Goal: Task Accomplishment & Management: Use online tool/utility

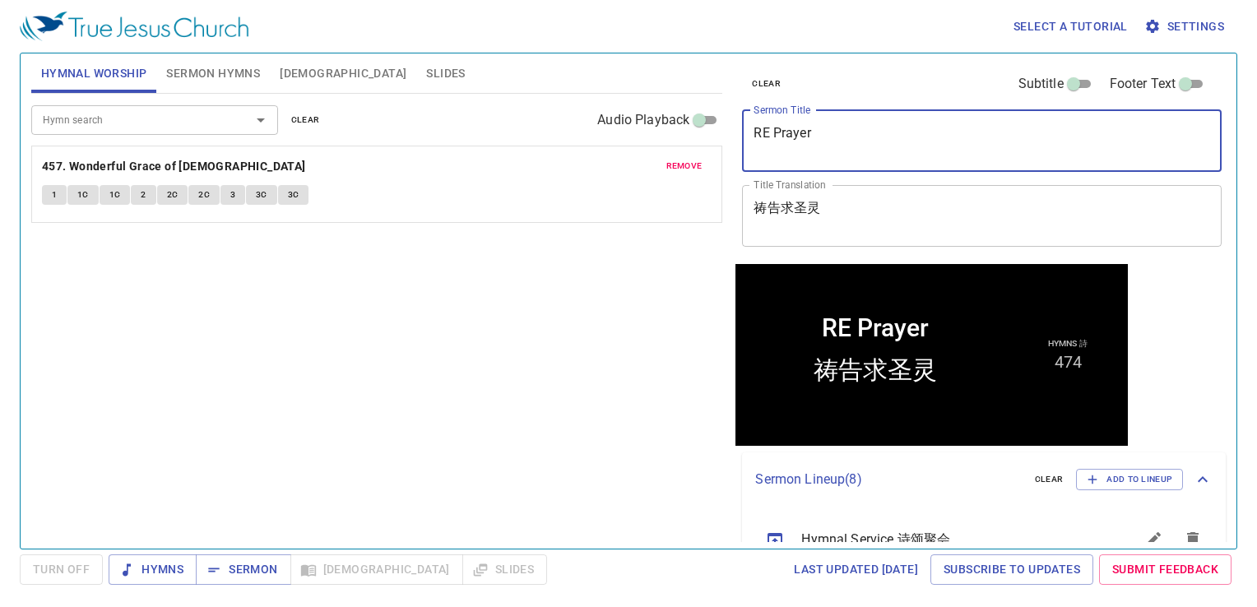
drag, startPoint x: 848, startPoint y: 134, endPoint x: 746, endPoint y: 123, distance: 102.5
click at [746, 123] on div "RE Prayer x Sermon Title" at bounding box center [981, 141] width 479 height 62
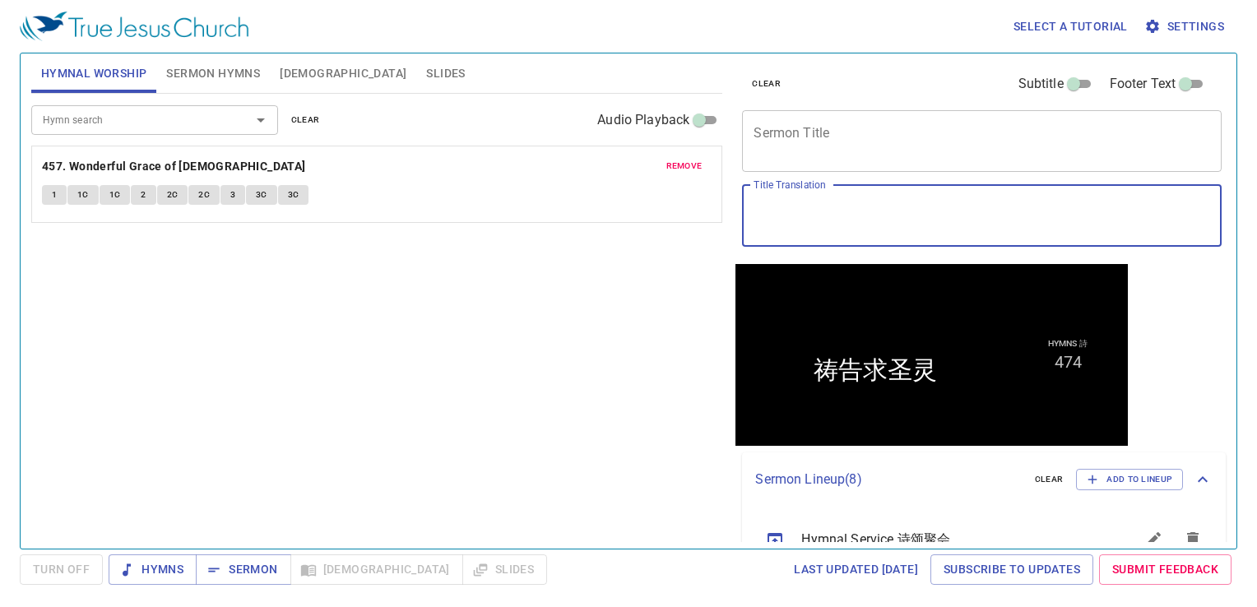
drag, startPoint x: 829, startPoint y: 203, endPoint x: 737, endPoint y: 206, distance: 92.2
click at [231, 72] on span "Sermon Hymns" at bounding box center [213, 73] width 94 height 21
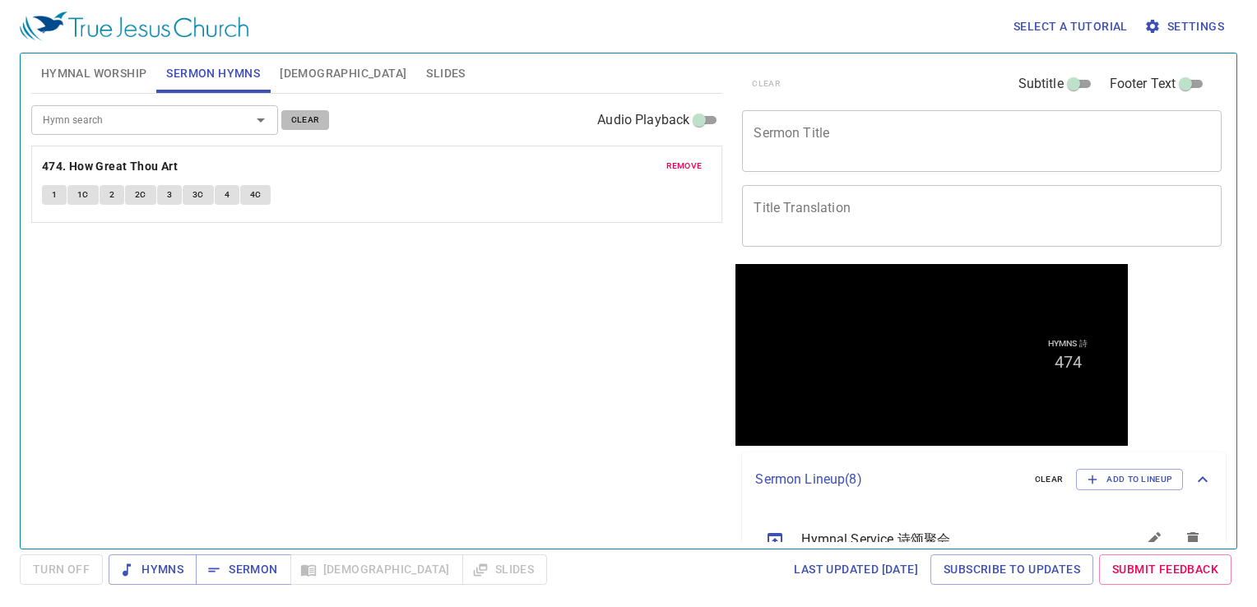
drag, startPoint x: 300, startPoint y: 113, endPoint x: 207, endPoint y: 103, distance: 93.5
click at [281, 113] on button "clear" at bounding box center [305, 120] width 49 height 20
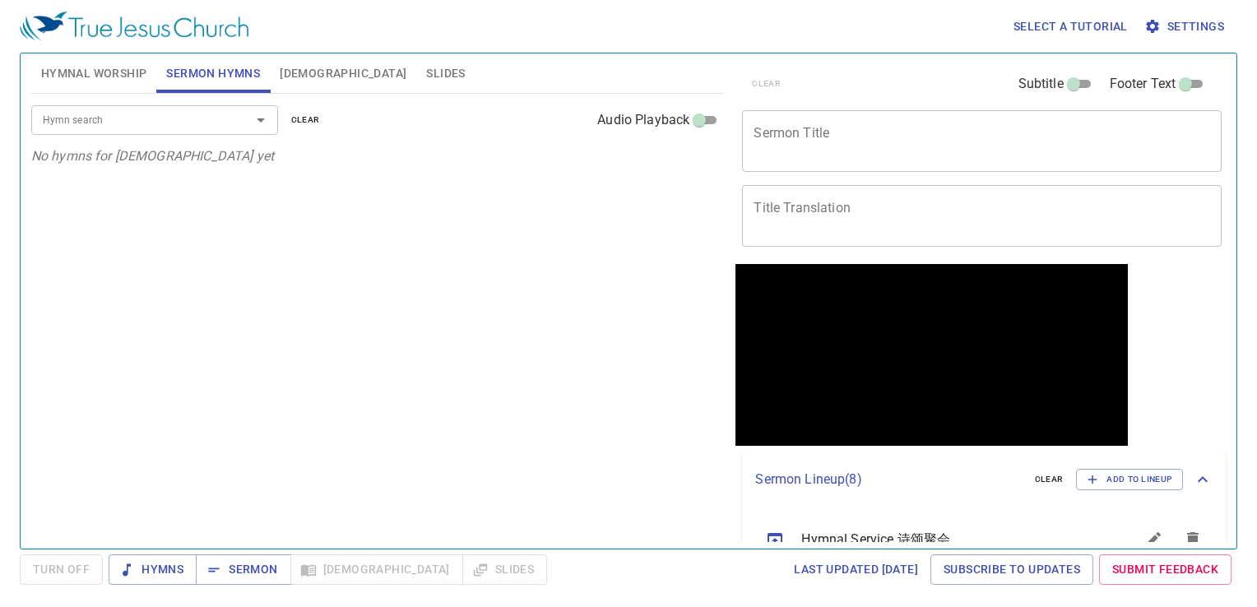
click at [122, 75] on span "Hymnal Worship" at bounding box center [94, 73] width 106 height 21
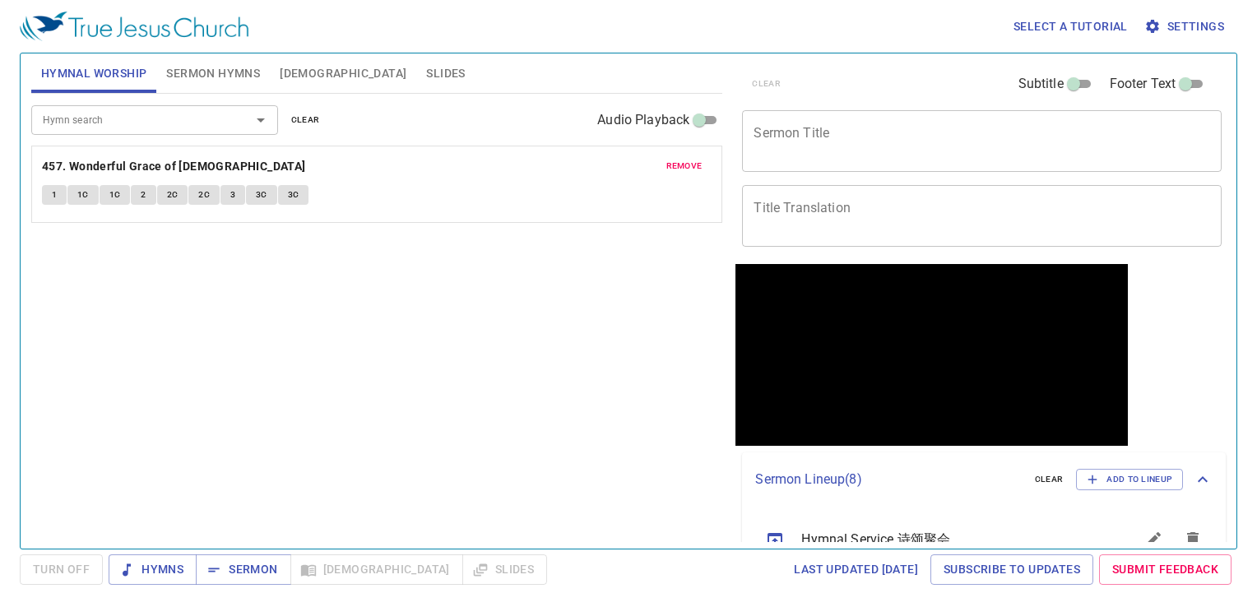
click at [305, 118] on span "clear" at bounding box center [305, 120] width 29 height 15
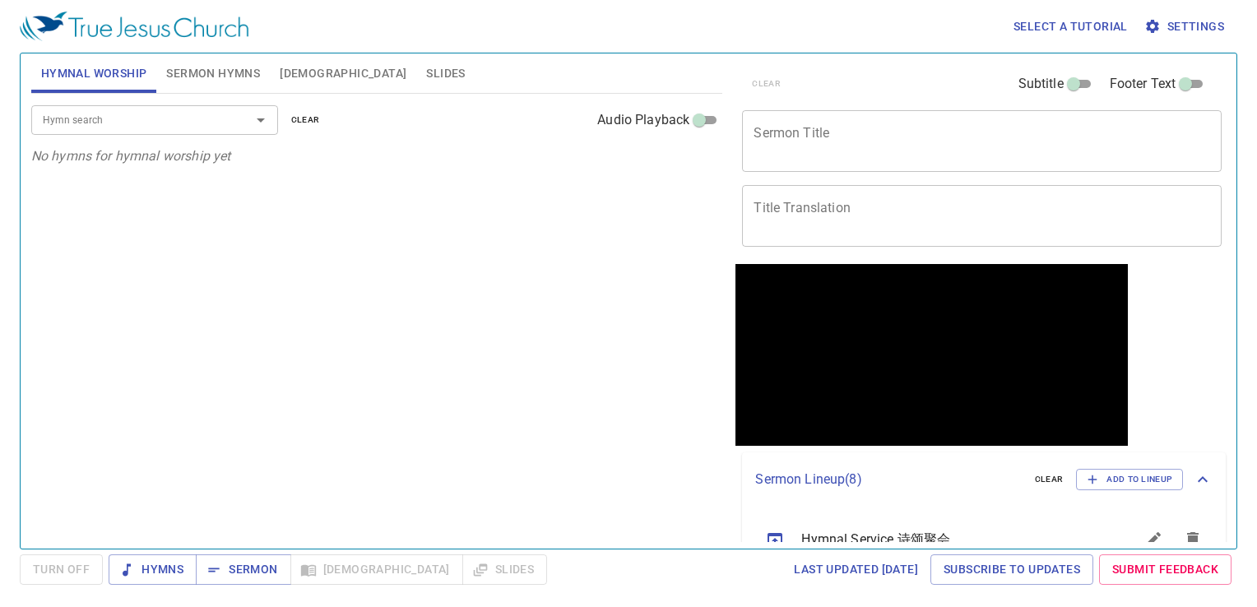
click at [206, 66] on span "Sermon Hymns" at bounding box center [213, 73] width 94 height 21
click at [426, 67] on span "Slides" at bounding box center [445, 73] width 39 height 21
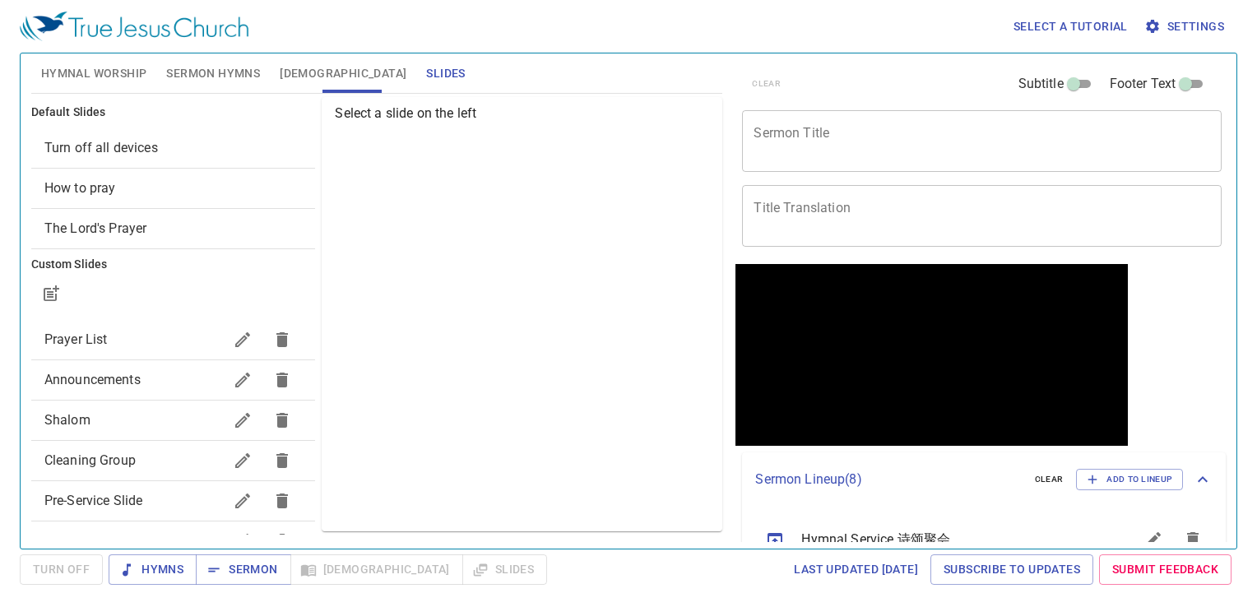
click at [169, 145] on span "Turn off all devices" at bounding box center [173, 148] width 258 height 20
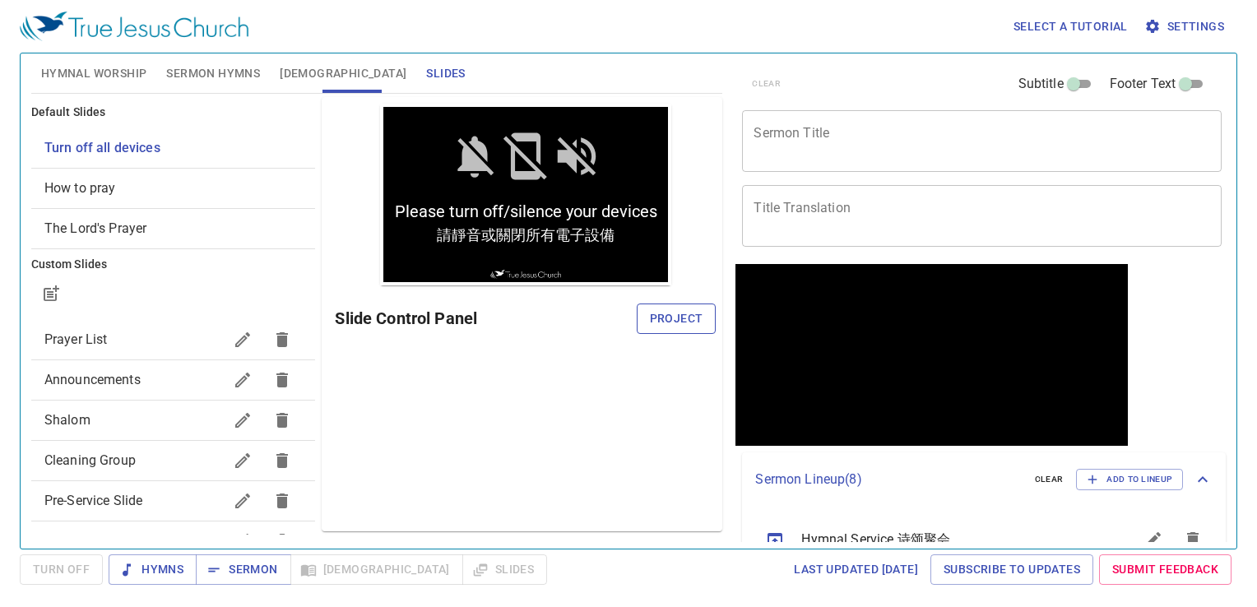
click at [669, 314] on span "Project" at bounding box center [676, 318] width 53 height 21
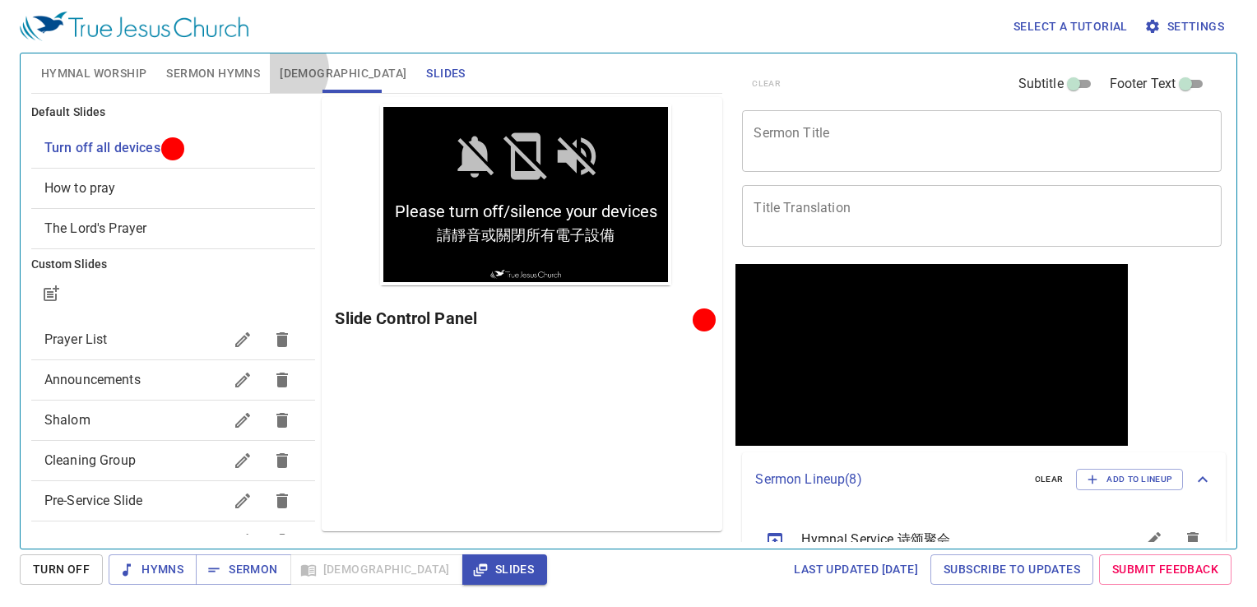
click at [282, 70] on span "[DEMOGRAPHIC_DATA]" at bounding box center [343, 73] width 127 height 21
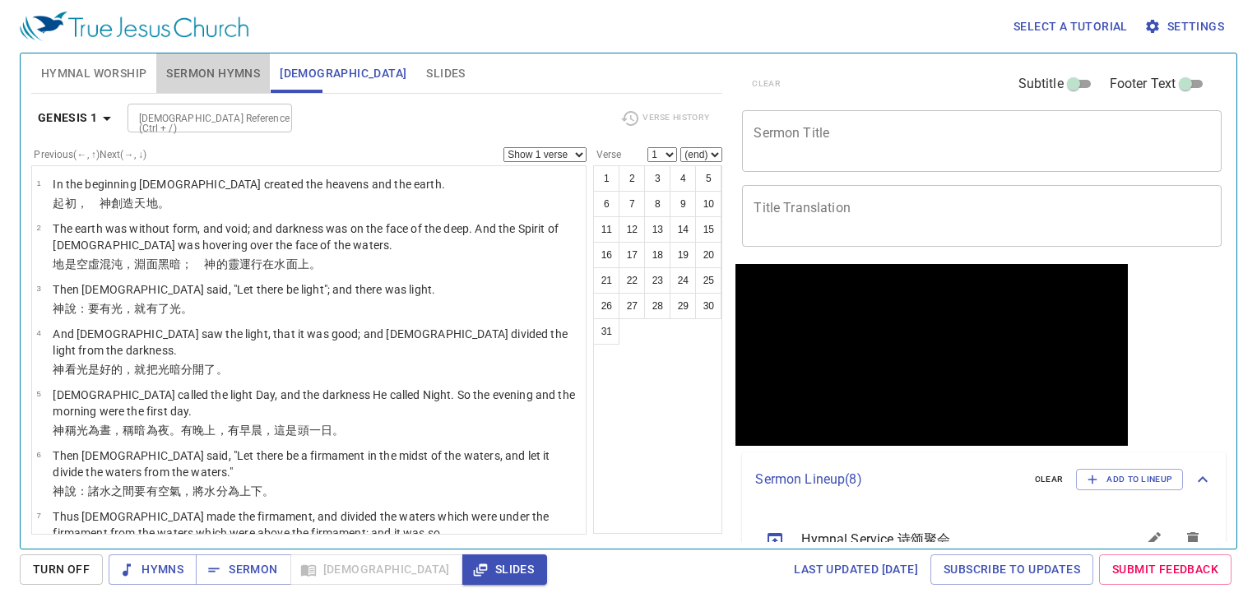
drag, startPoint x: 233, startPoint y: 63, endPoint x: 147, endPoint y: 86, distance: 88.4
click at [230, 62] on button "Sermon Hymns" at bounding box center [212, 72] width 113 height 39
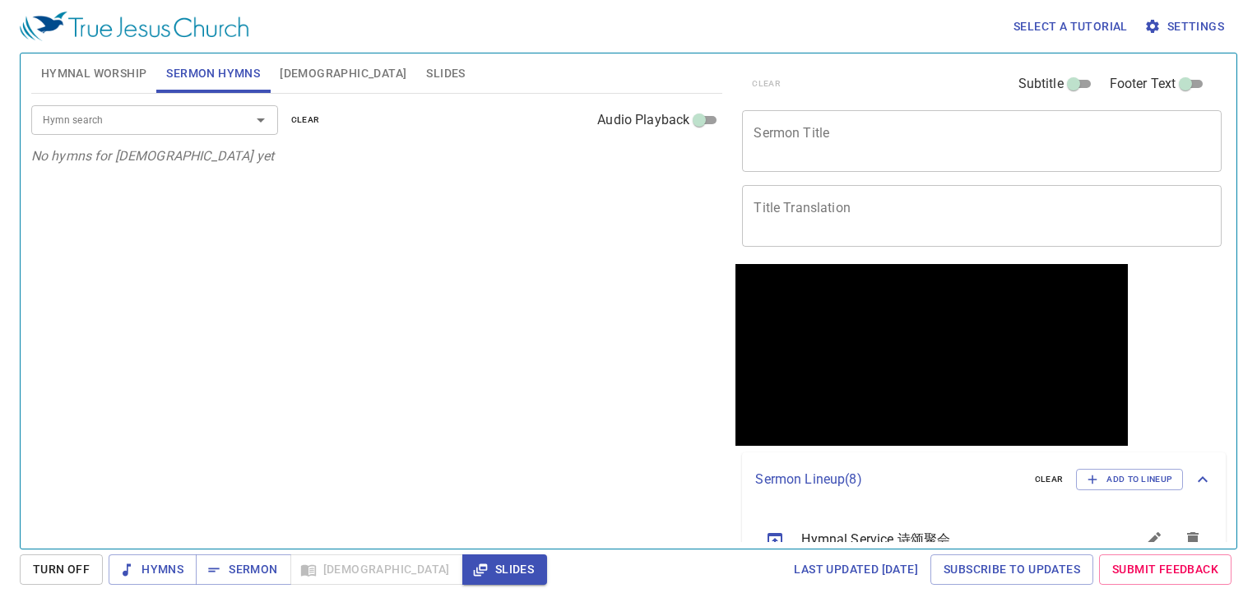
click at [83, 74] on span "Hymnal Worship" at bounding box center [94, 73] width 106 height 21
click at [796, 145] on textarea "Sermon Title" at bounding box center [981, 140] width 456 height 31
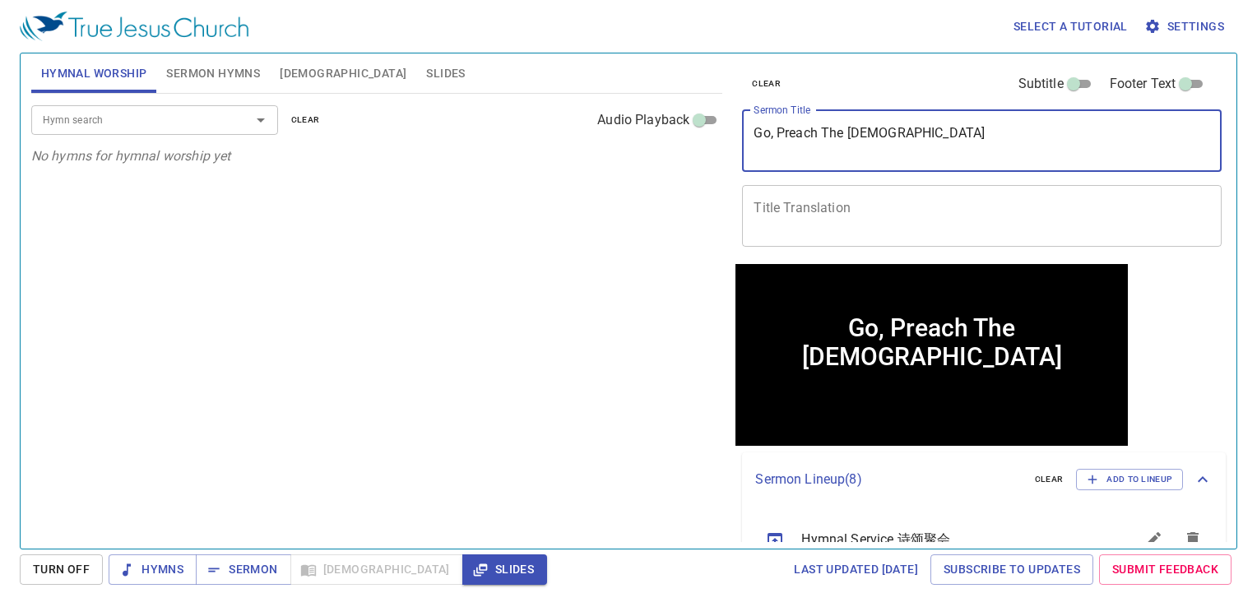
type textarea "Go, Preach The [DEMOGRAPHIC_DATA]"
click at [778, 216] on textarea "Title Translation" at bounding box center [981, 215] width 456 height 31
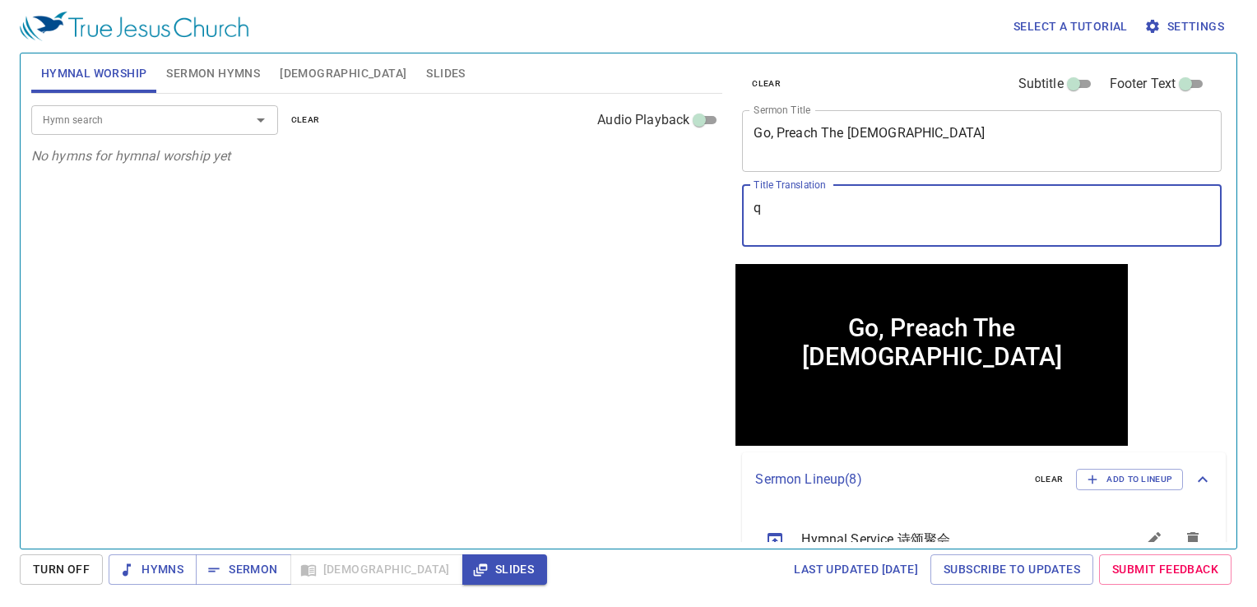
type textarea "qi"
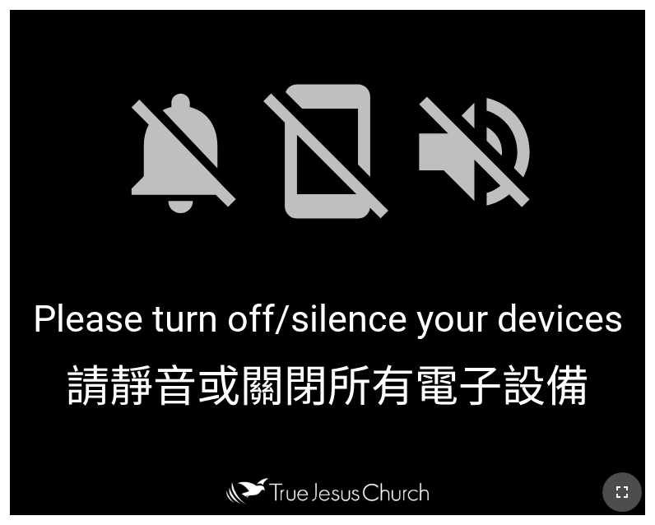
click at [626, 488] on icon "button" at bounding box center [622, 492] width 20 height 20
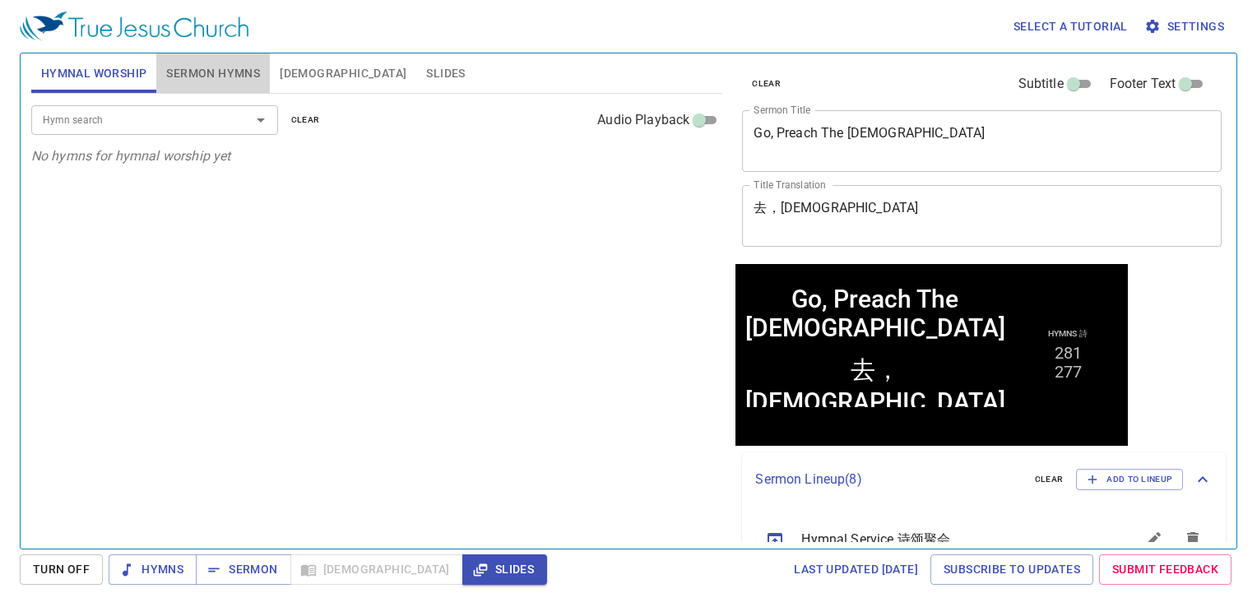
click at [230, 68] on span "Sermon Hymns" at bounding box center [213, 73] width 94 height 21
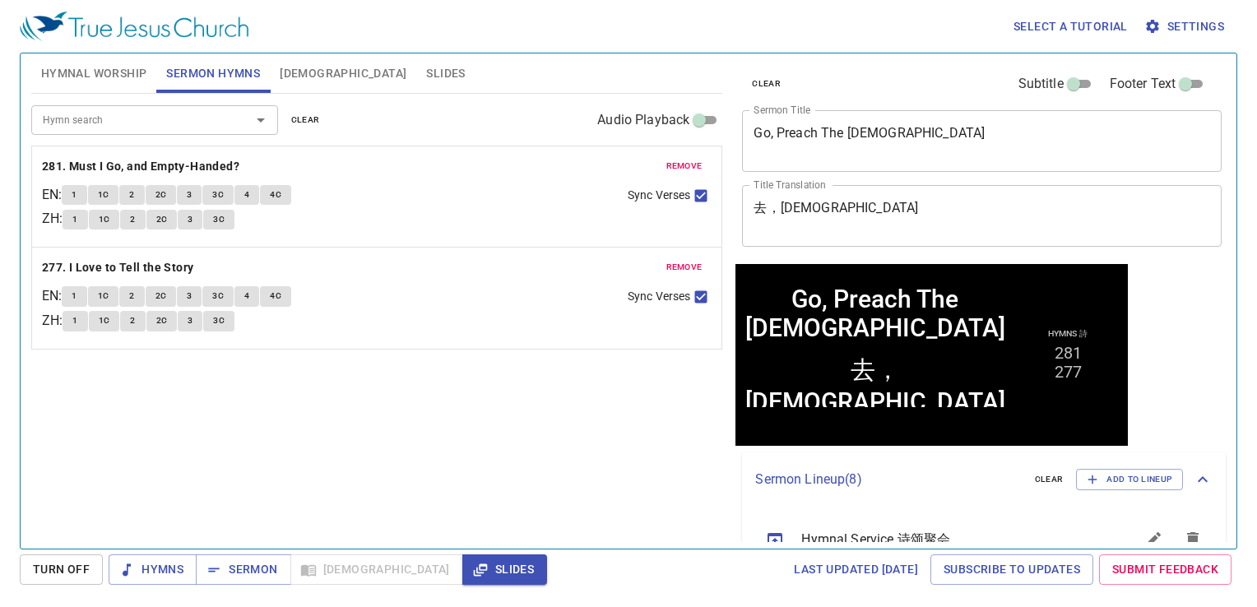
click at [96, 72] on span "Hymnal Worship" at bounding box center [94, 73] width 106 height 21
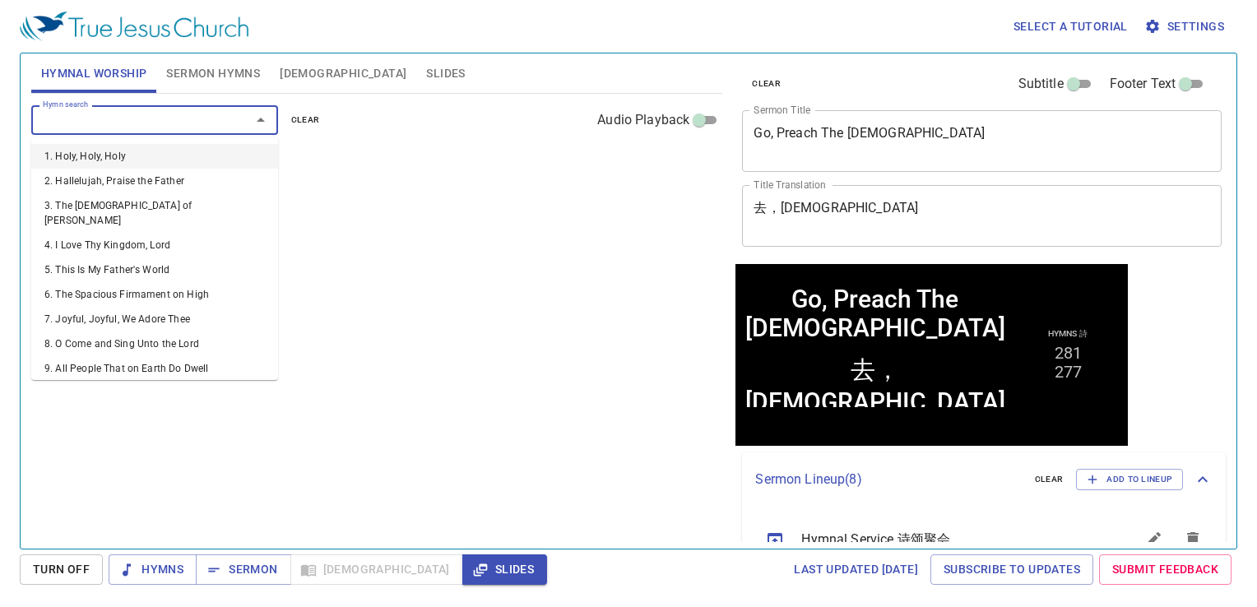
click at [118, 120] on input "Hymn search" at bounding box center [130, 119] width 188 height 19
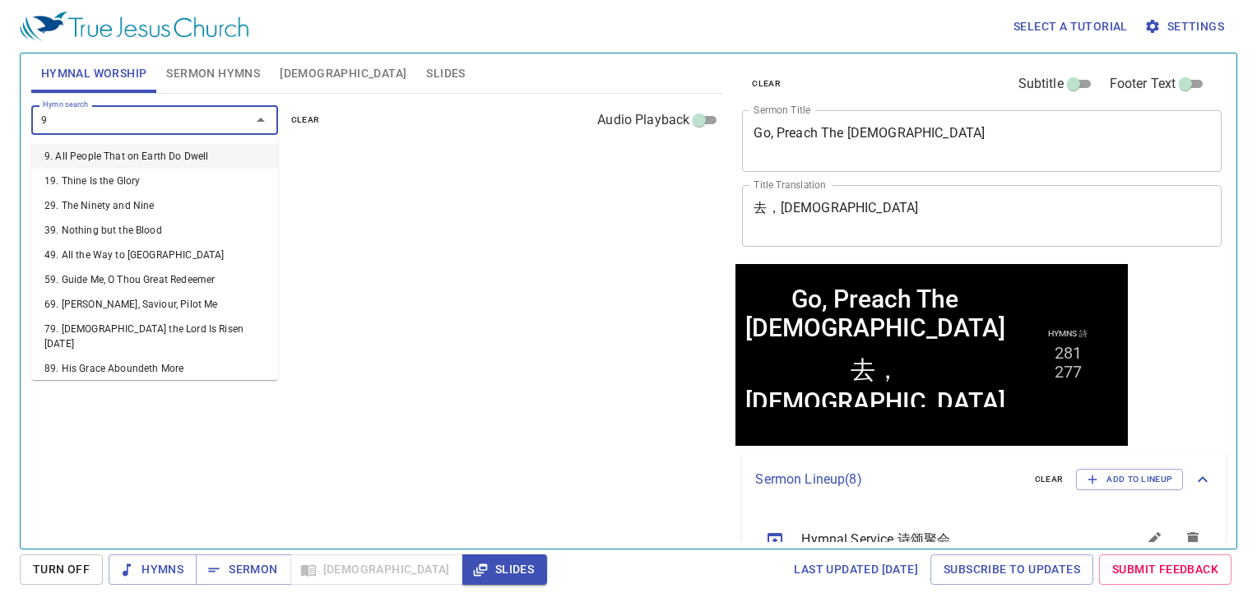
type input "91"
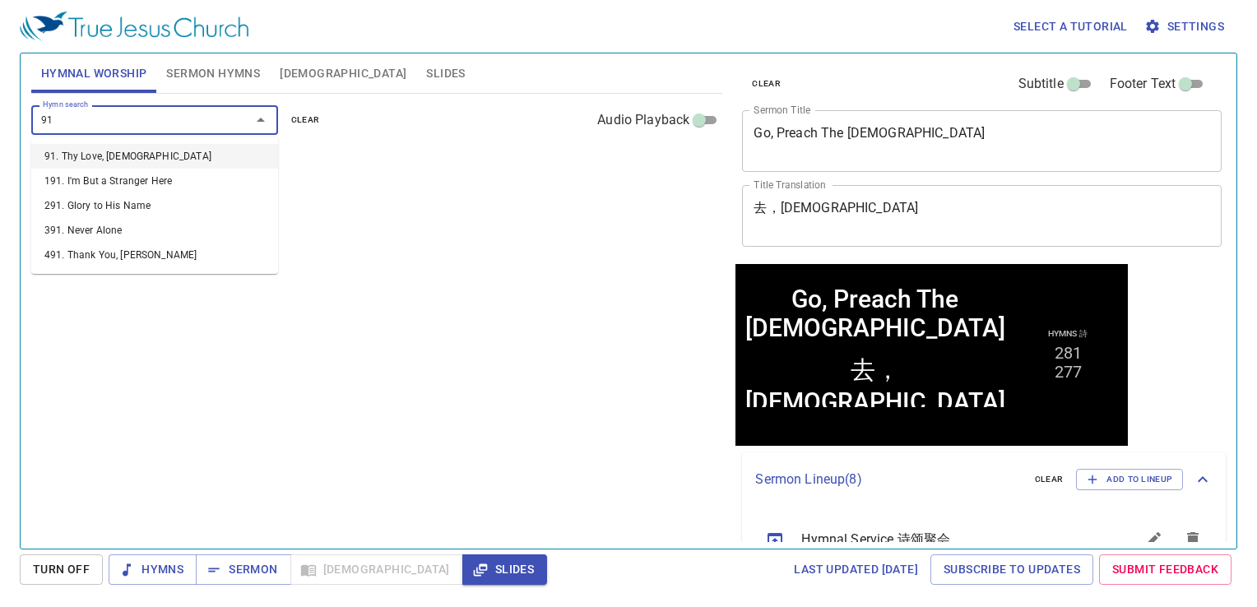
click at [137, 148] on li "91. Thy Love, [DEMOGRAPHIC_DATA]" at bounding box center [154, 156] width 247 height 25
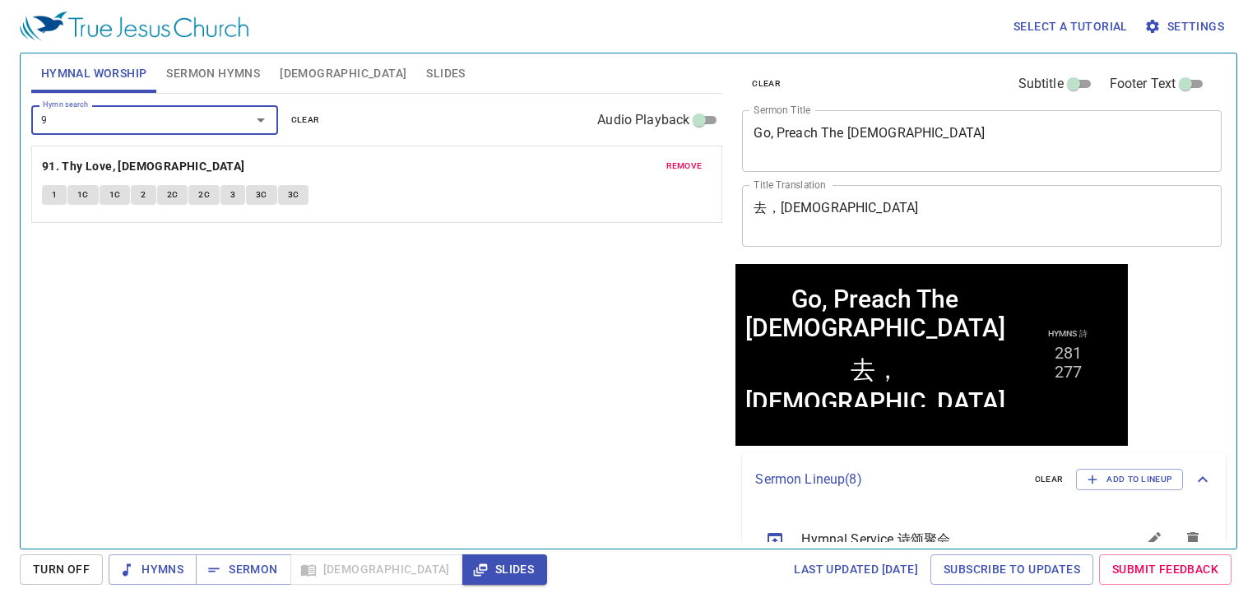
type input "99"
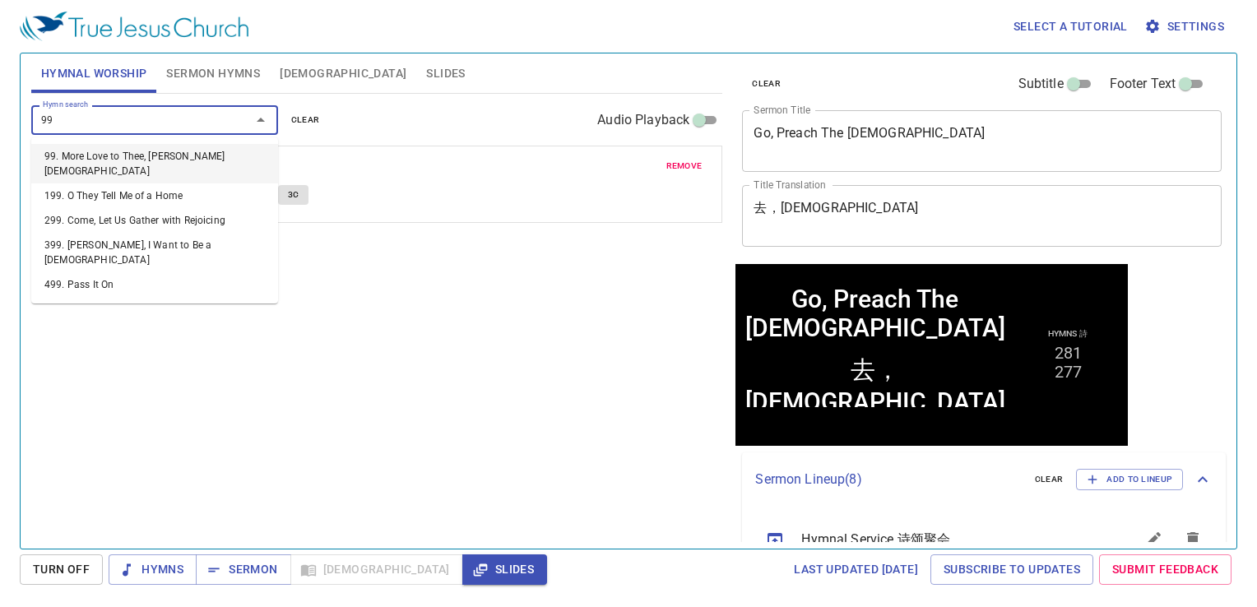
click at [201, 160] on li "99. More Love to Thee, [PERSON_NAME][DEMOGRAPHIC_DATA]" at bounding box center [154, 163] width 247 height 39
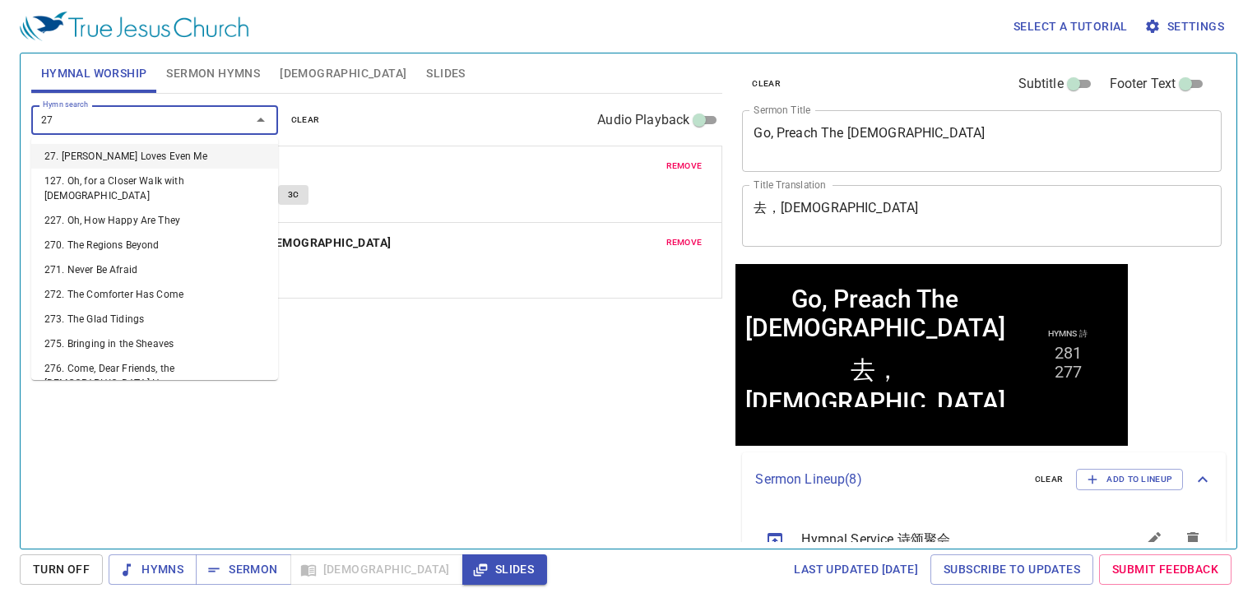
type input "277"
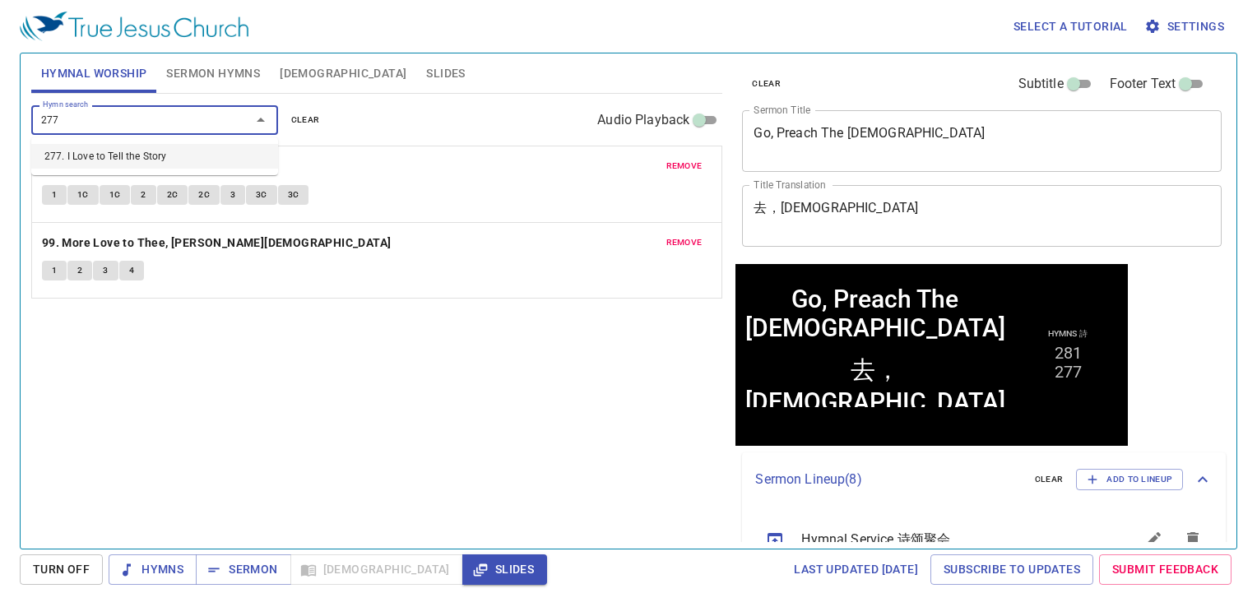
click at [241, 158] on li "277. I Love to Tell the Story" at bounding box center [154, 156] width 247 height 25
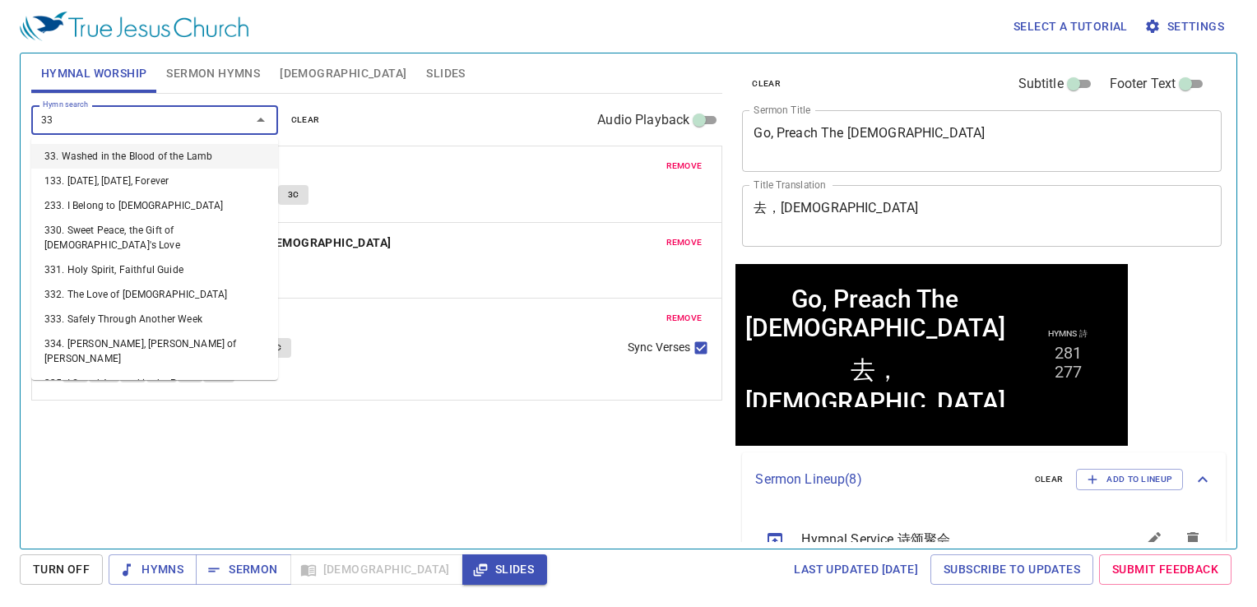
type input "332"
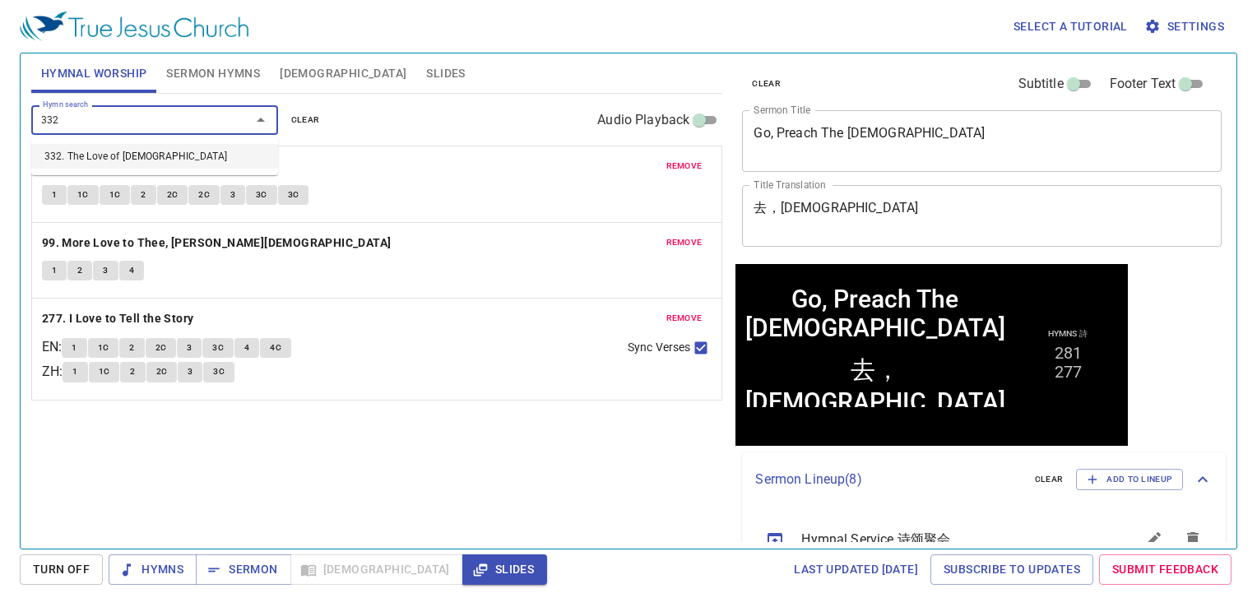
click at [248, 160] on li "332. The Love of [DEMOGRAPHIC_DATA]" at bounding box center [154, 156] width 247 height 25
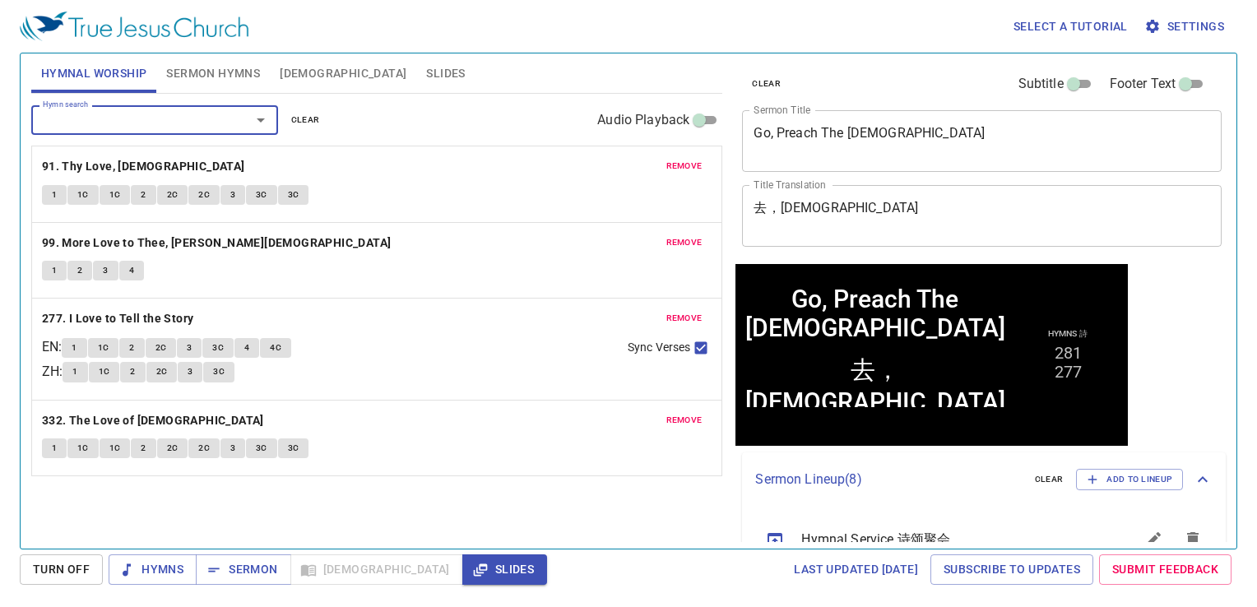
click at [240, 61] on button "Sermon Hymns" at bounding box center [212, 72] width 113 height 39
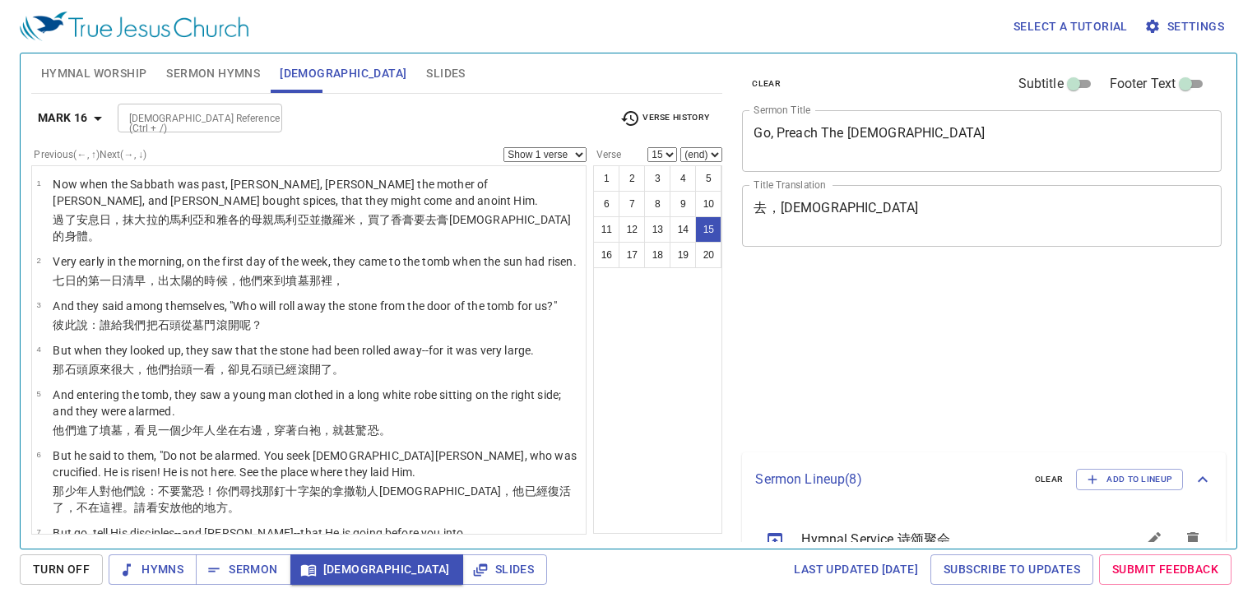
select select "15"
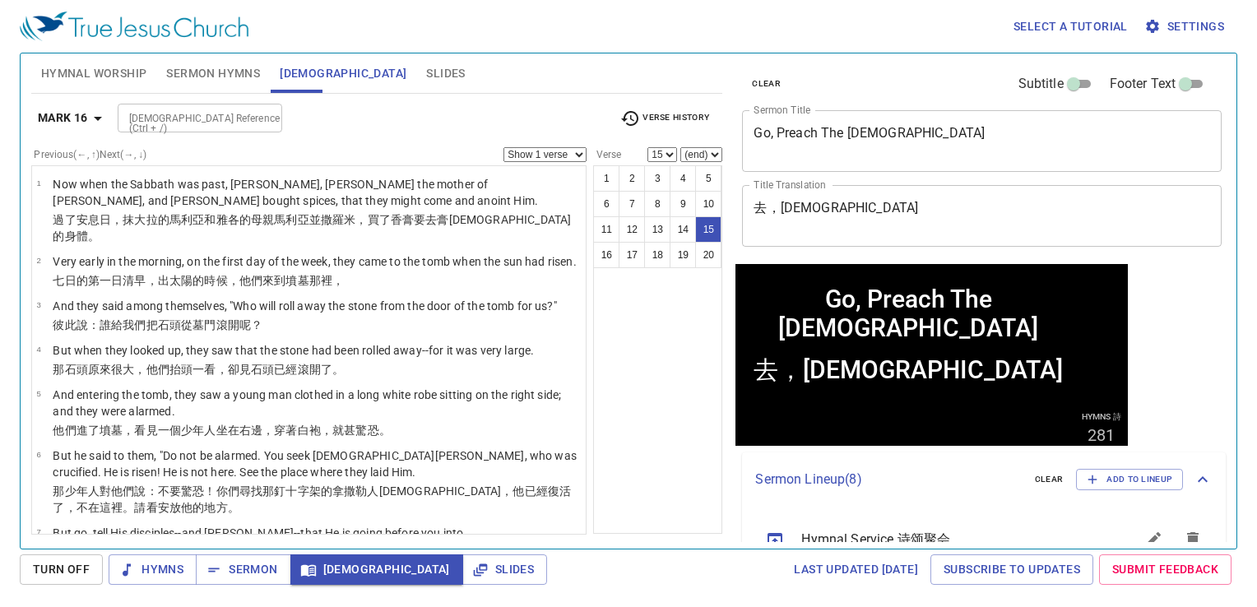
scroll to position [647, 0]
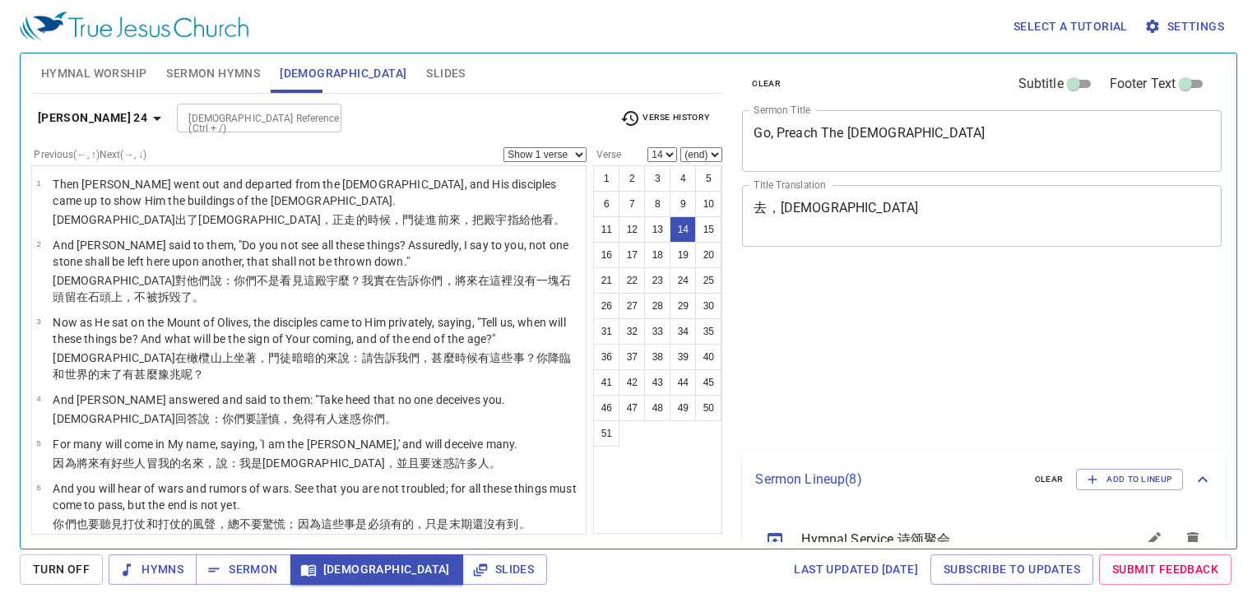
select select "14"
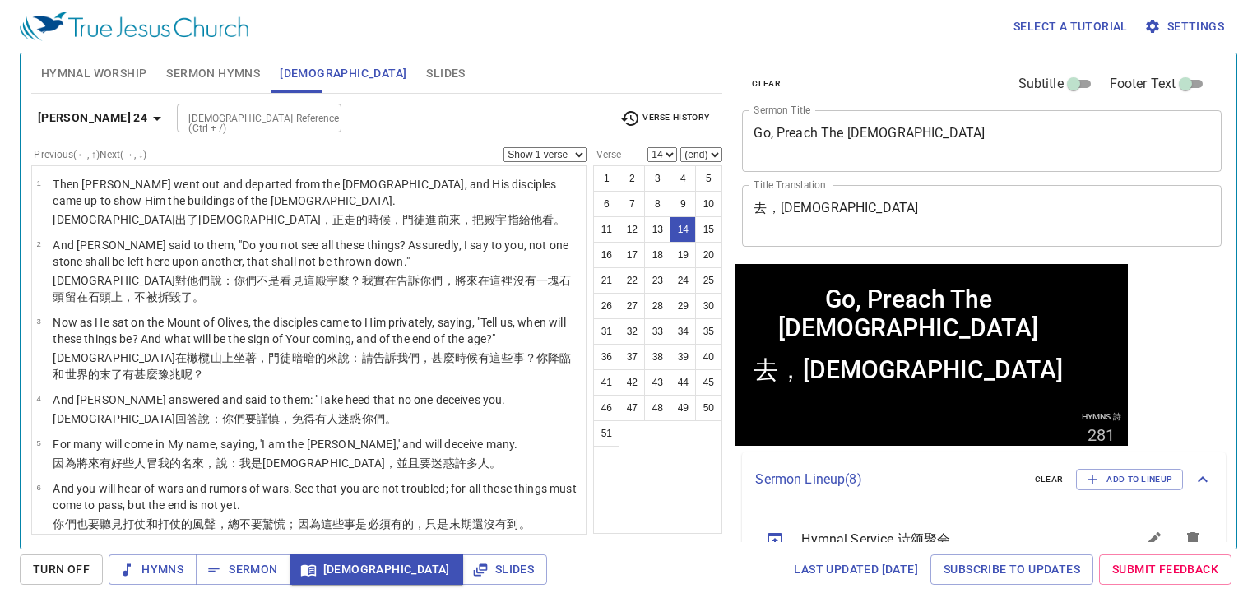
scroll to position [562, 0]
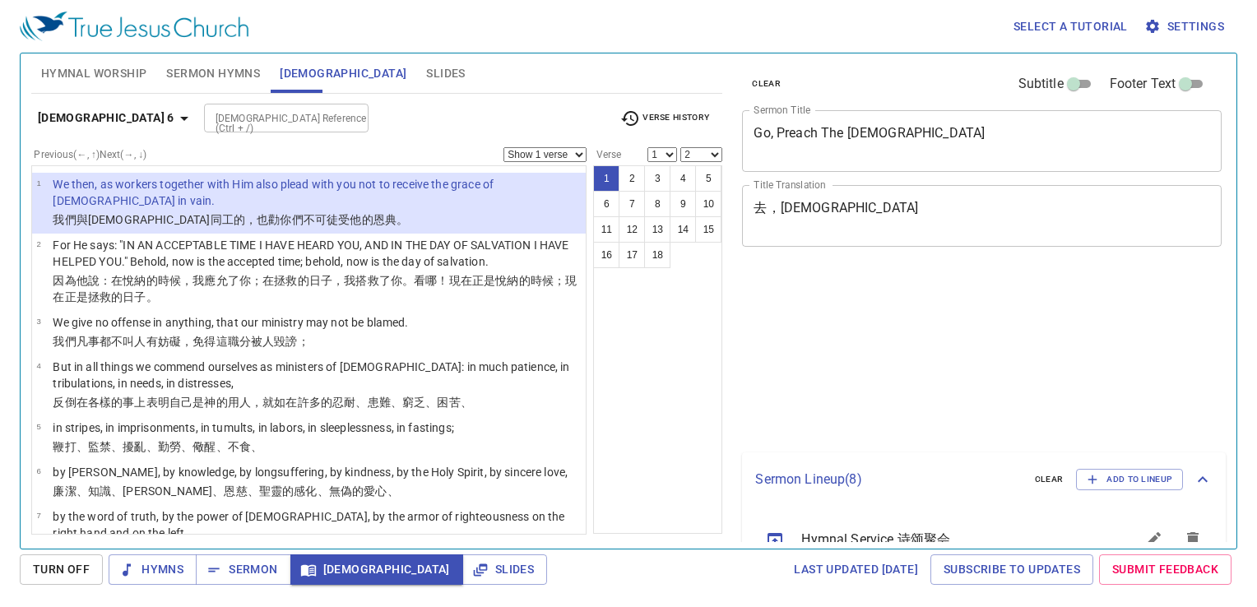
select select "2"
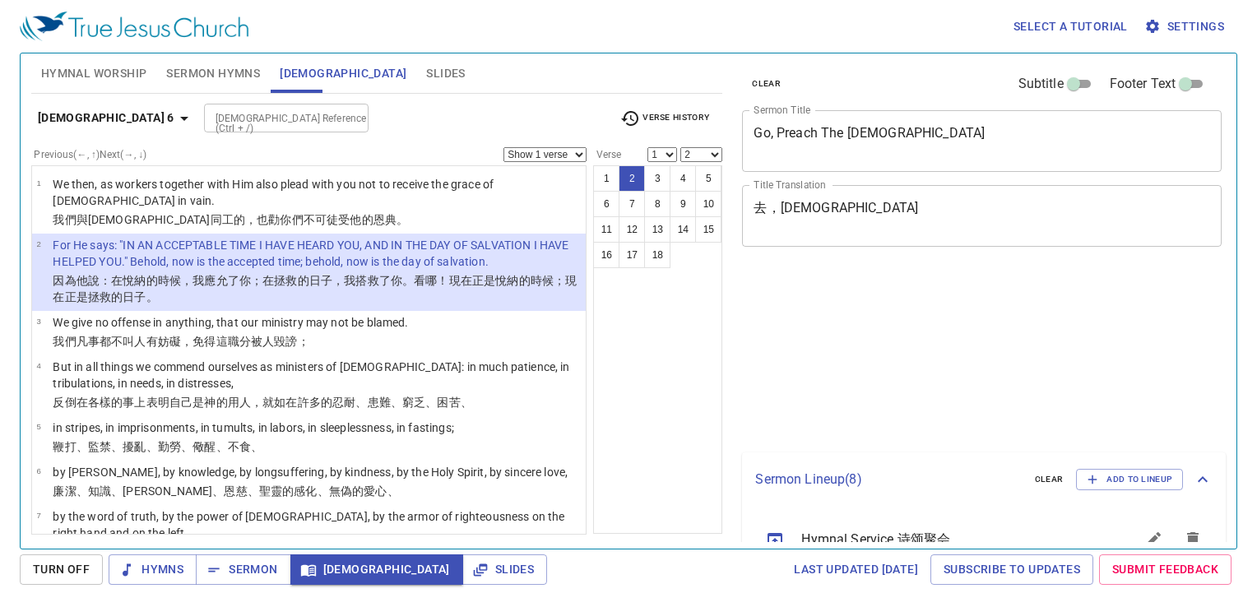
select select "2"
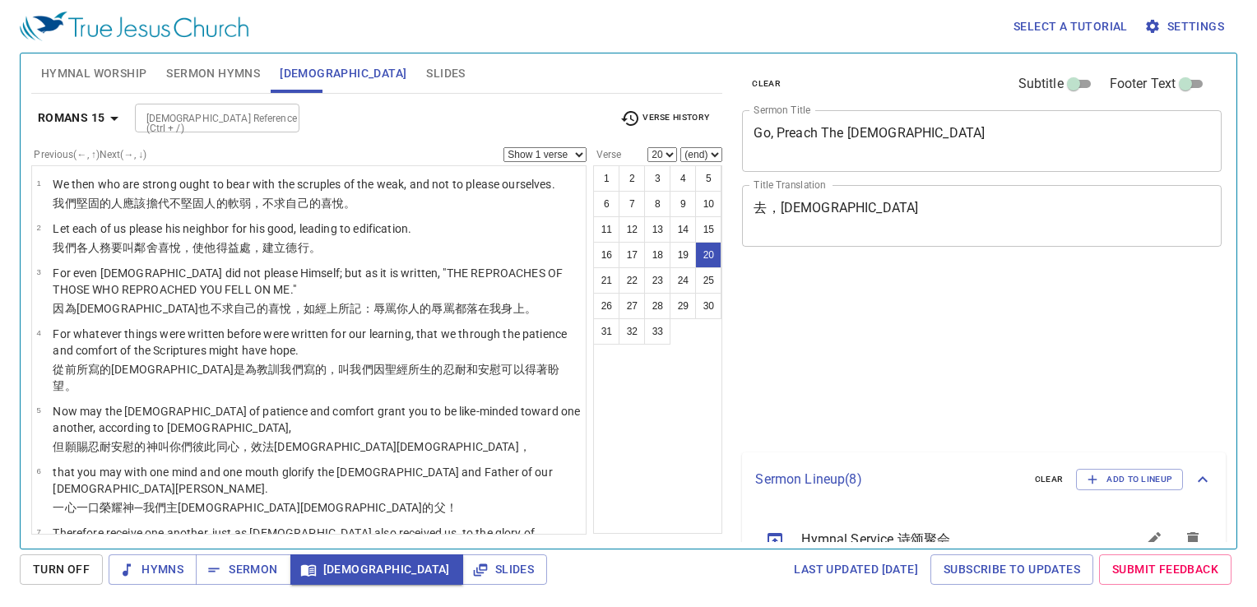
select select "20"
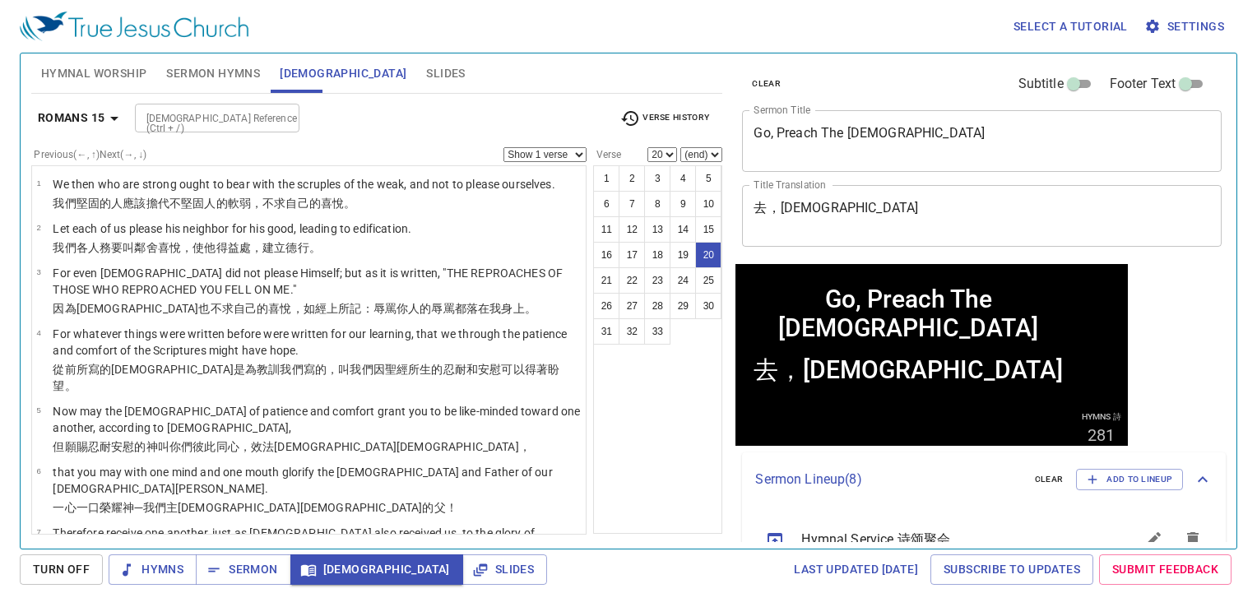
scroll to position [866, 0]
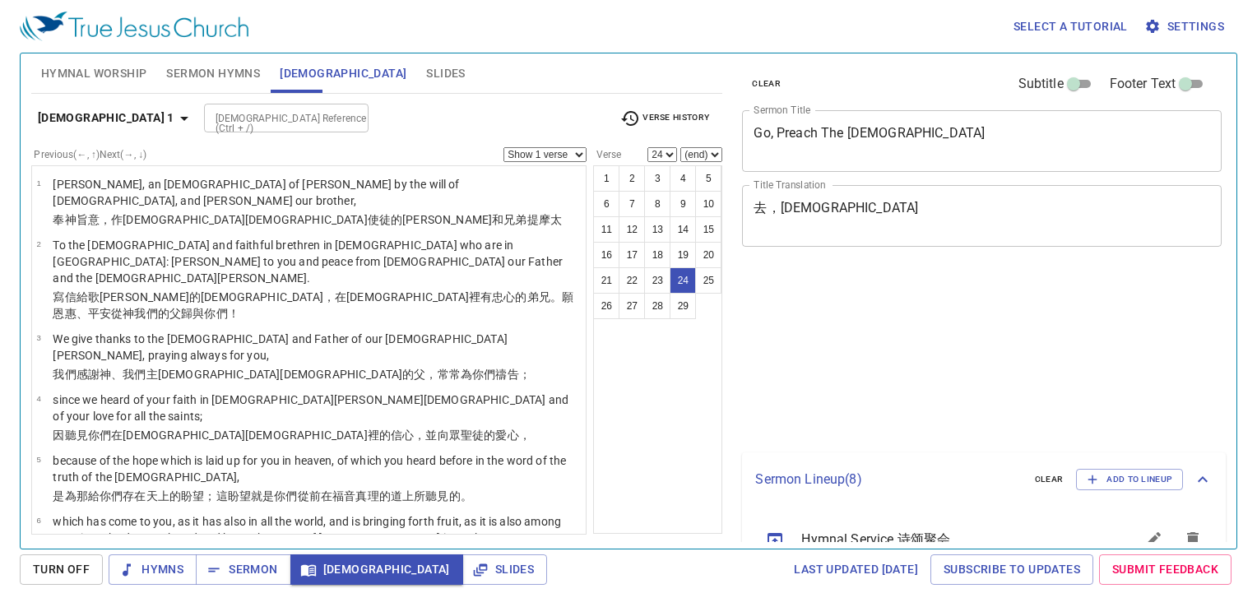
select select "24"
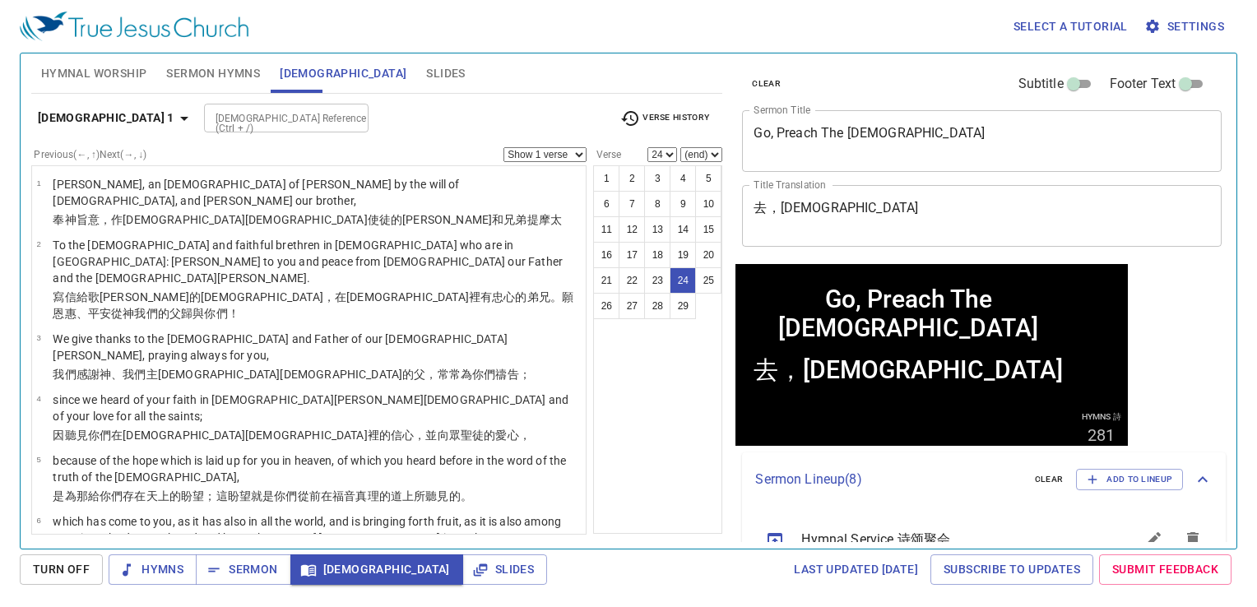
scroll to position [1376, 0]
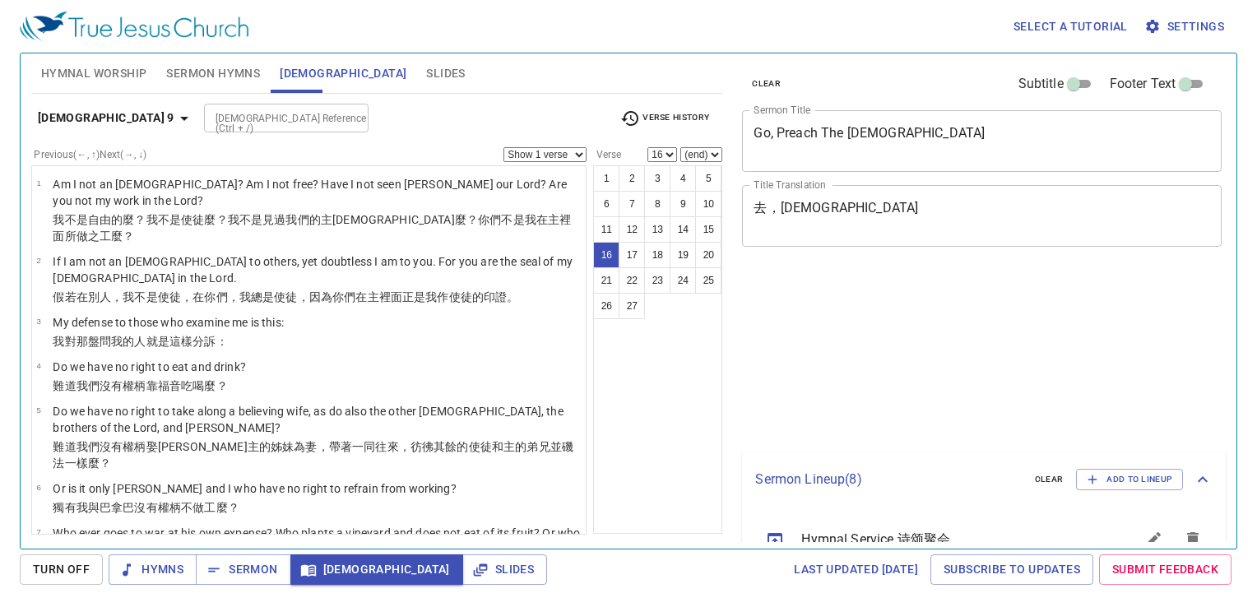
select select "16"
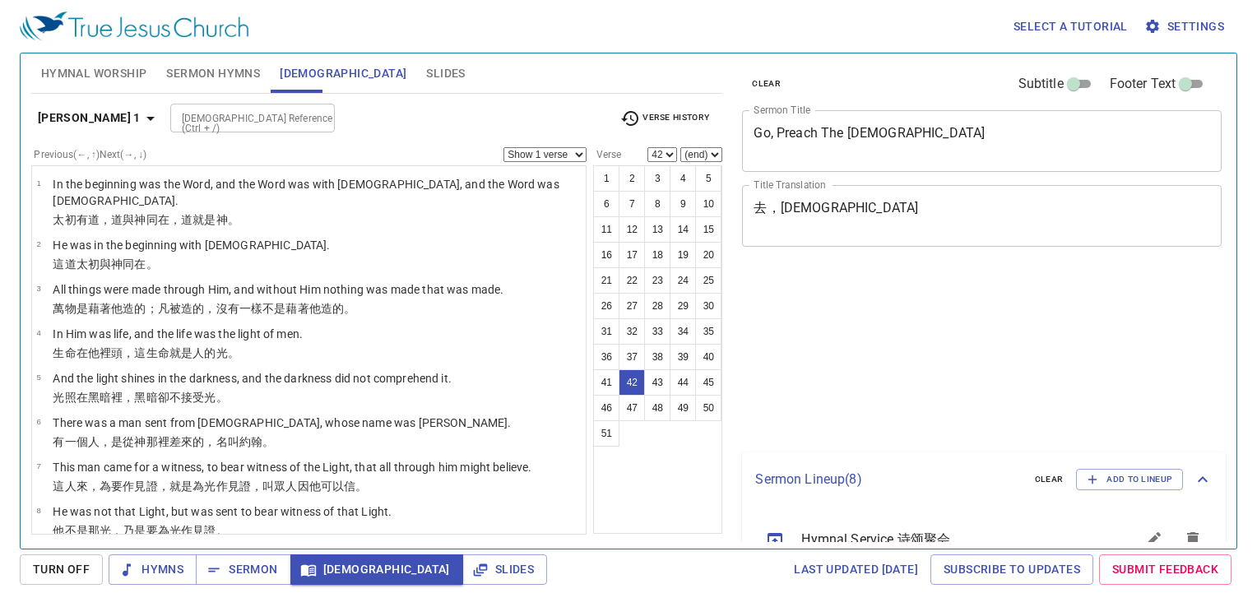
select select "42"
select select "45"
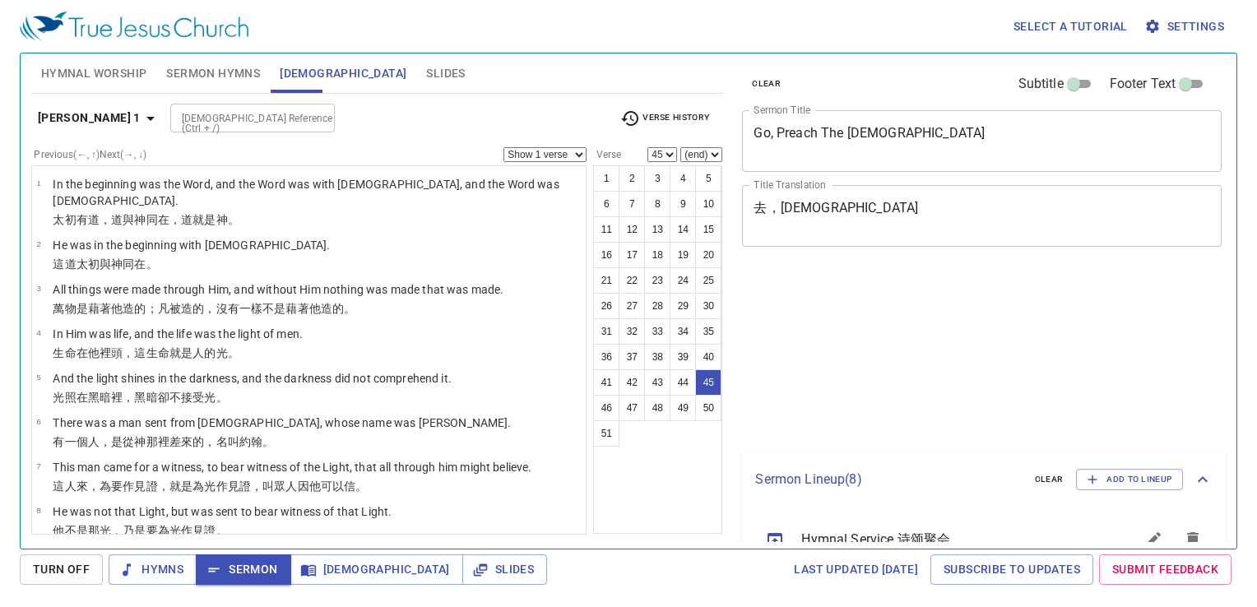
select select "45"
